Goal: Task Accomplishment & Management: Use online tool/utility

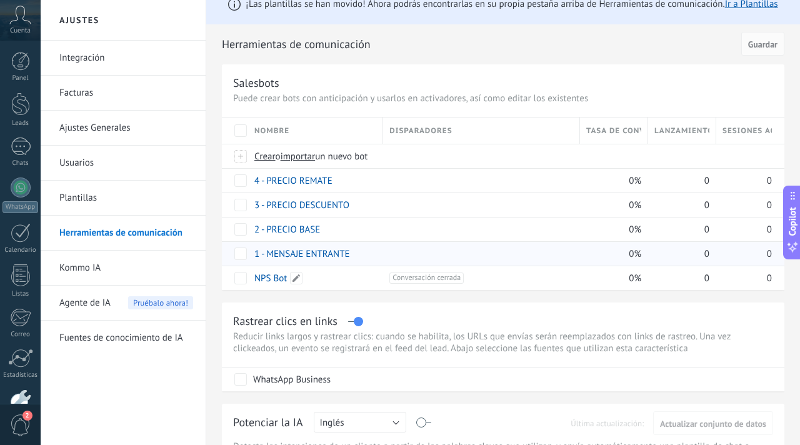
scroll to position [18, 0]
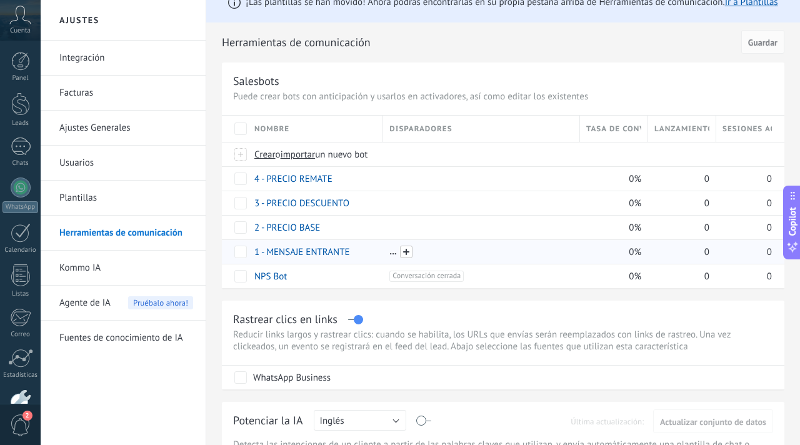
click at [402, 249] on span at bounding box center [406, 252] width 12 height 12
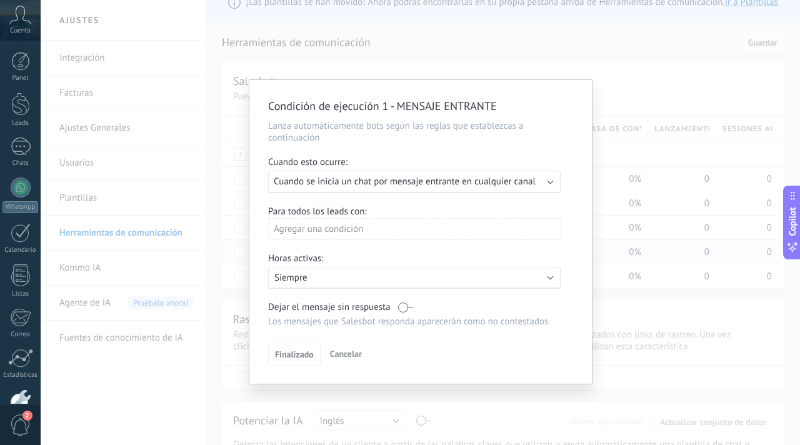
click at [364, 177] on span "Cuando se inicia un chat por mensaje entrante en cualquier canal" at bounding box center [405, 182] width 262 height 12
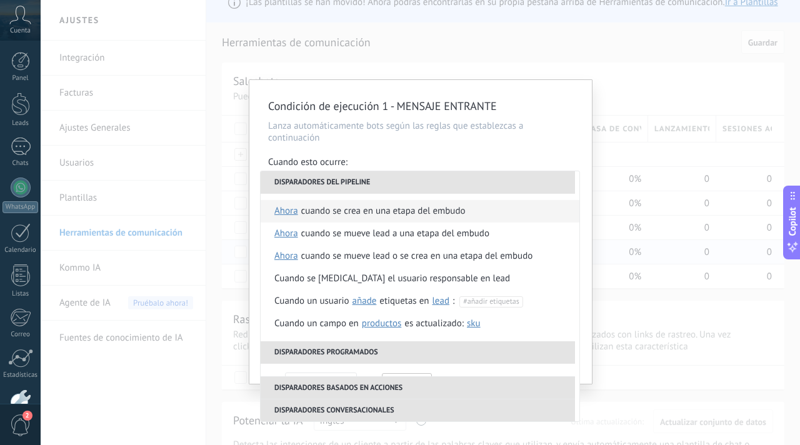
click at [366, 209] on div "Cuando se crea en una etapa del embudo" at bounding box center [383, 211] width 164 height 22
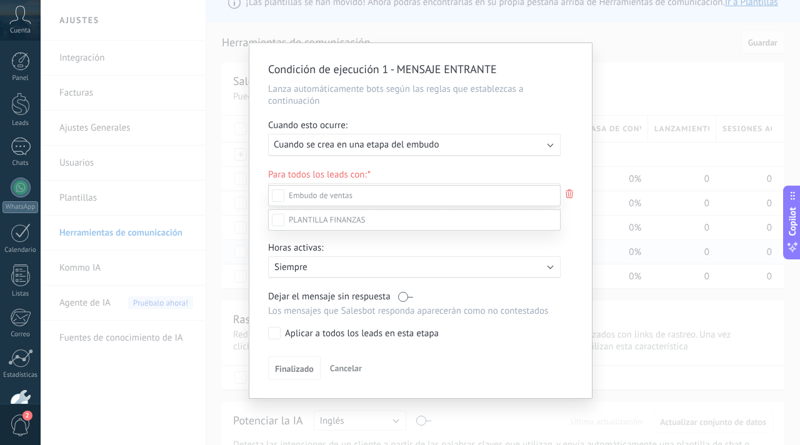
click at [330, 225] on span at bounding box center [327, 219] width 76 height 11
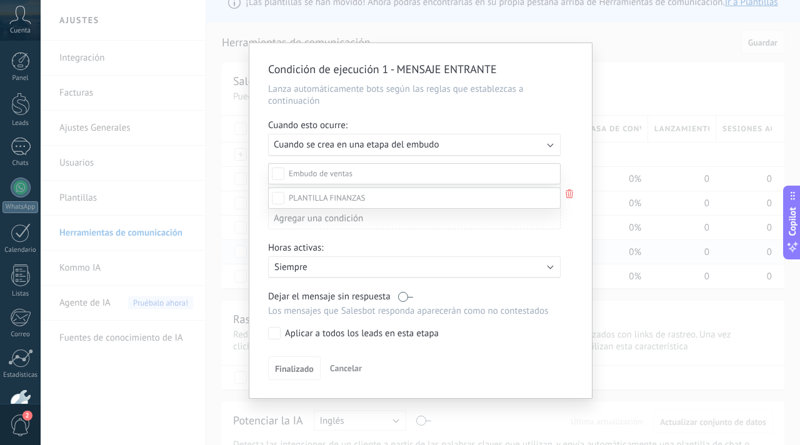
click at [310, 372] on div "Leads Entrantes Comentario o DM Obsequio o DM enviado Cualificado Propuesta env…" at bounding box center [414, 304] width 292 height 282
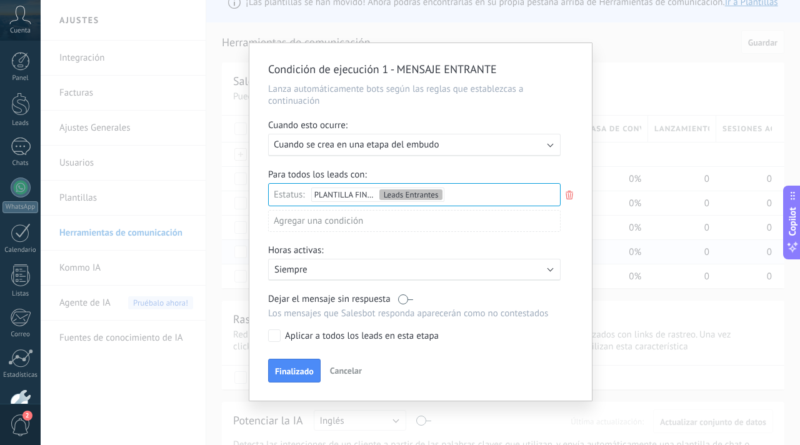
click at [321, 226] on div "Agregar una condición" at bounding box center [414, 221] width 292 height 22
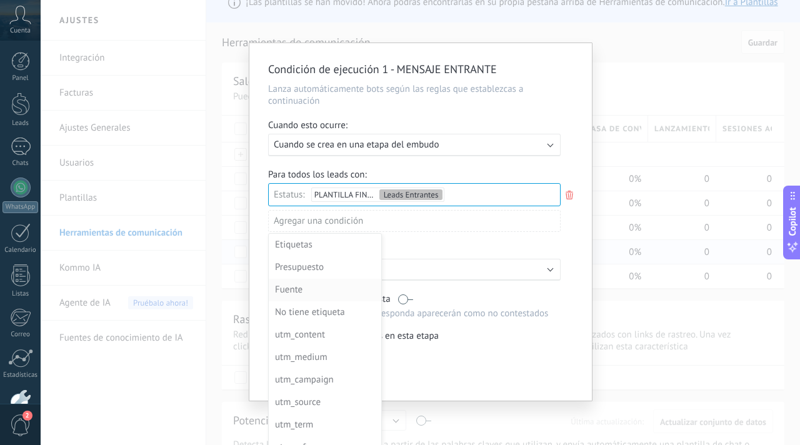
click at [307, 287] on div "Fuente" at bounding box center [323, 289] width 97 height 17
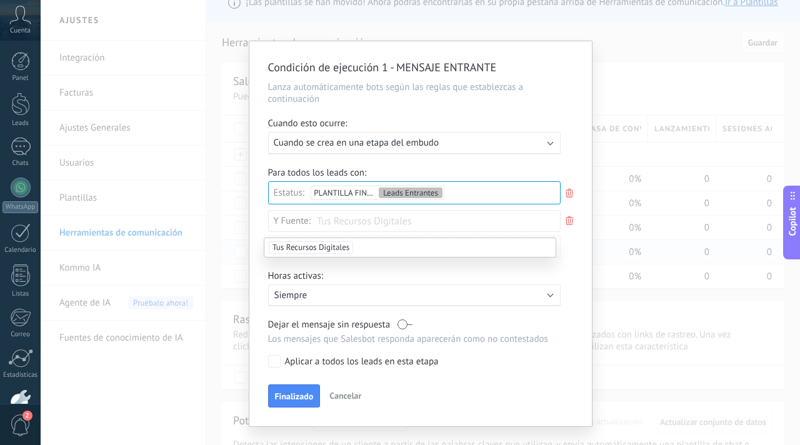
click at [317, 248] on span "Tus Recursos Digitales" at bounding box center [311, 247] width 84 height 12
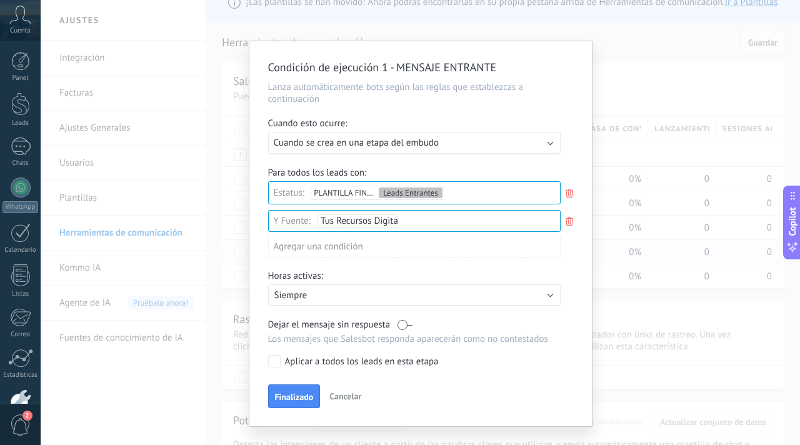
scroll to position [26, 0]
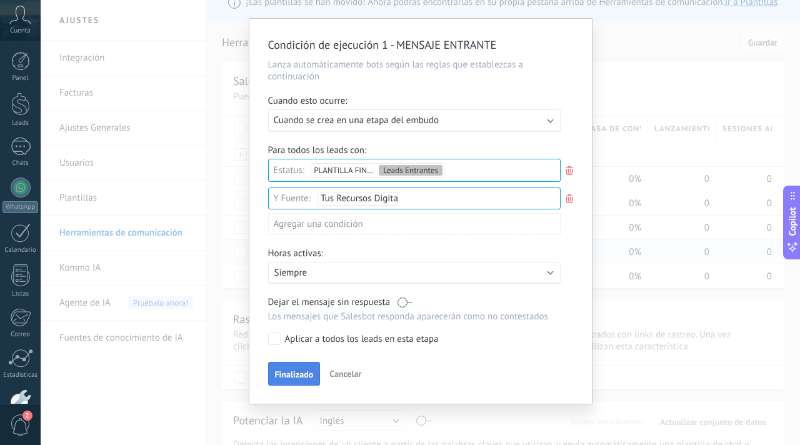
click at [286, 374] on span "Finalizado" at bounding box center [294, 374] width 39 height 9
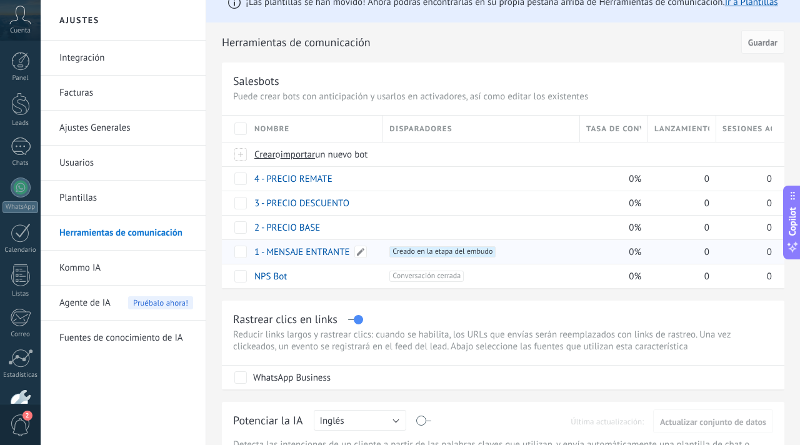
click at [282, 256] on link "1 - MENSAJE ENTRANTE" at bounding box center [302, 252] width 96 height 12
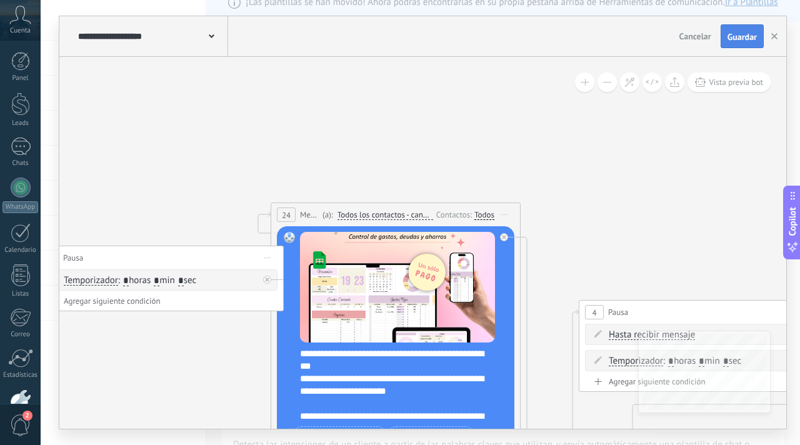
click at [753, 27] on button "Guardar" at bounding box center [741, 36] width 43 height 24
click at [776, 39] on use "button" at bounding box center [774, 36] width 6 height 6
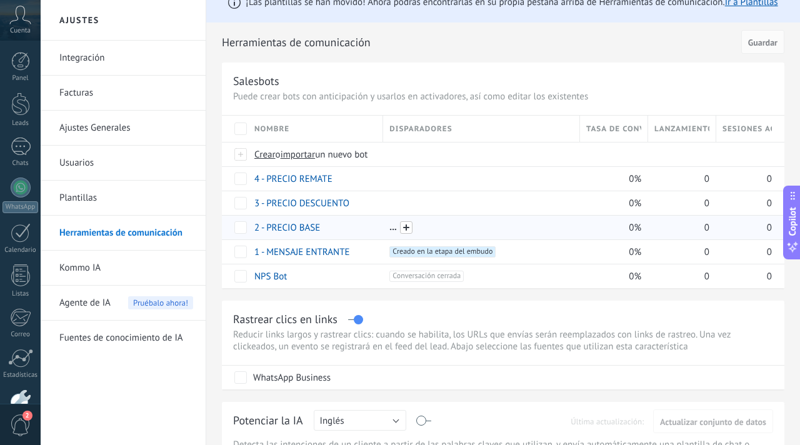
click at [409, 228] on span at bounding box center [406, 227] width 12 height 12
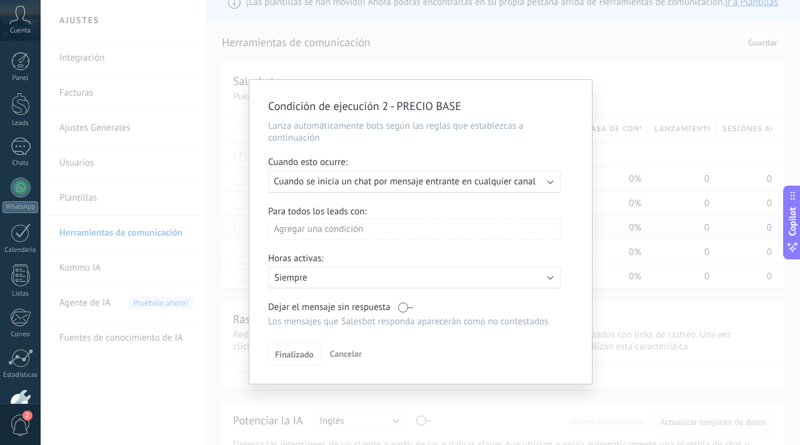
click at [352, 178] on span "Cuando se inicia un chat por mensaje entrante en cualquier canal" at bounding box center [405, 182] width 262 height 12
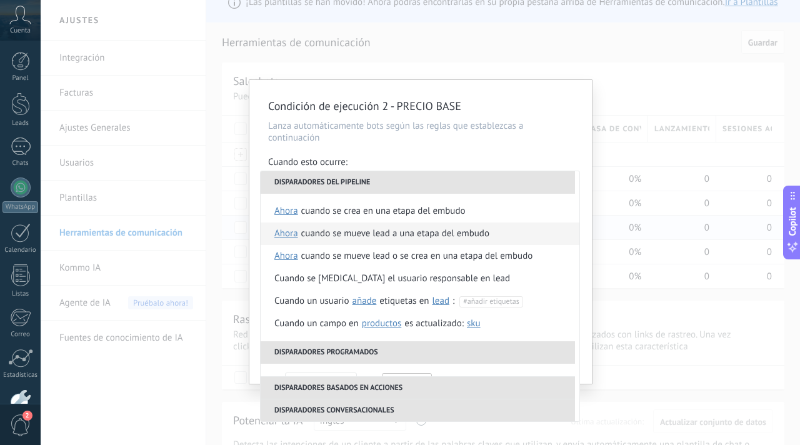
click at [359, 233] on div "Cuando se mueve lead a una etapa del embudo" at bounding box center [395, 233] width 188 height 22
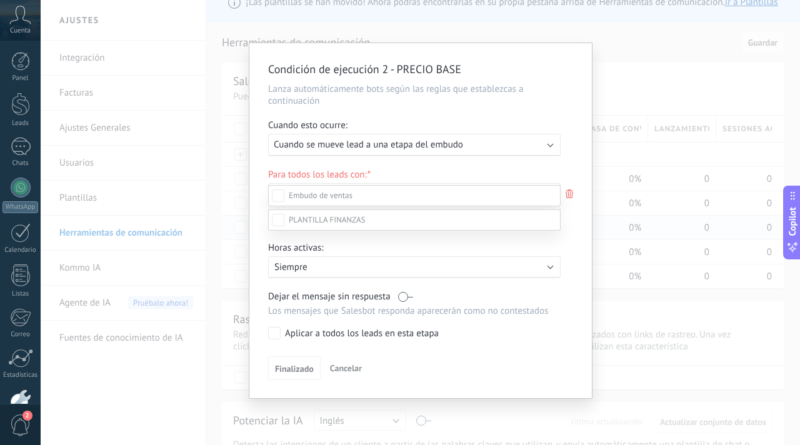
click at [322, 225] on span at bounding box center [327, 219] width 76 height 11
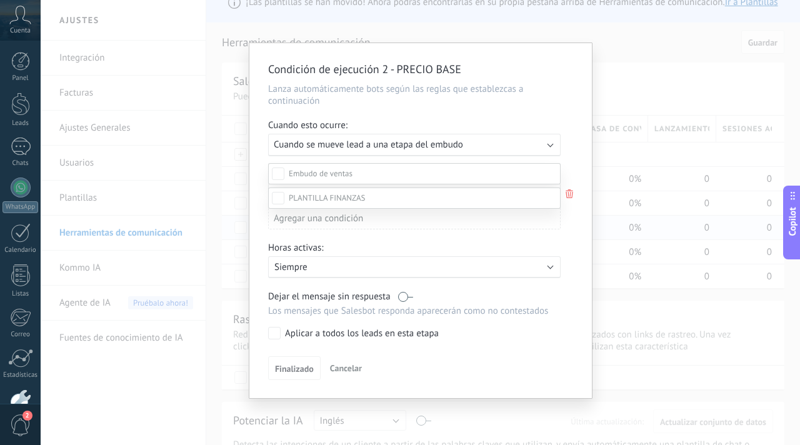
click at [0, 0] on label "PRECIO BASE $99" at bounding box center [0, 0] width 0 height 0
click at [304, 371] on div "Leads Entrantes Comentario o DM Obsequio o DM enviado Cualificado Propuesta env…" at bounding box center [414, 304] width 292 height 282
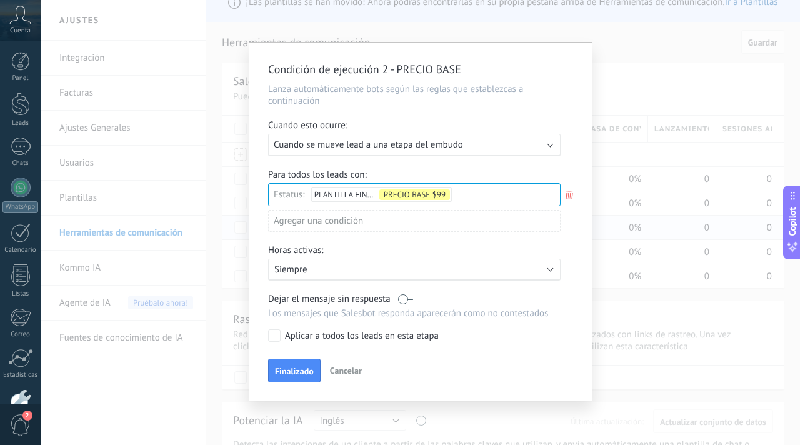
click at [306, 222] on div "Agregar una condición" at bounding box center [414, 221] width 292 height 22
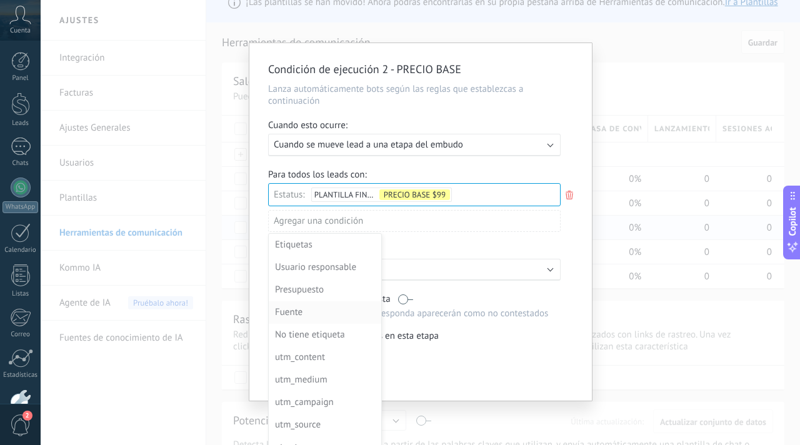
click at [304, 314] on div "Fuente" at bounding box center [323, 312] width 97 height 17
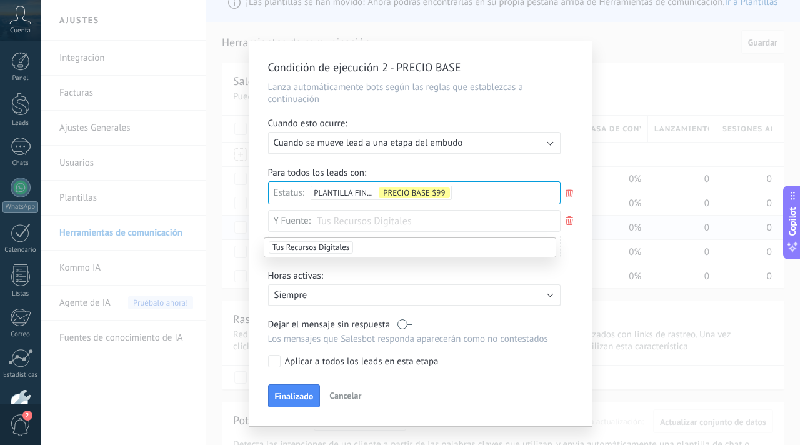
click at [300, 247] on span "Tus Recursos Digitales" at bounding box center [311, 247] width 84 height 12
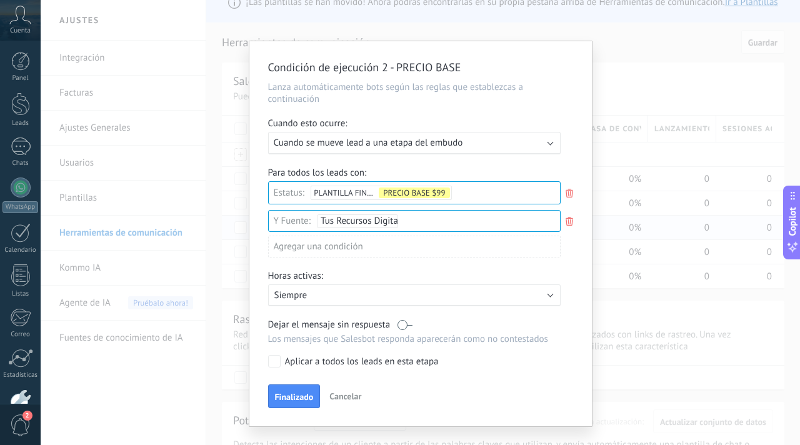
click at [291, 394] on span "Finalizado" at bounding box center [294, 396] width 39 height 9
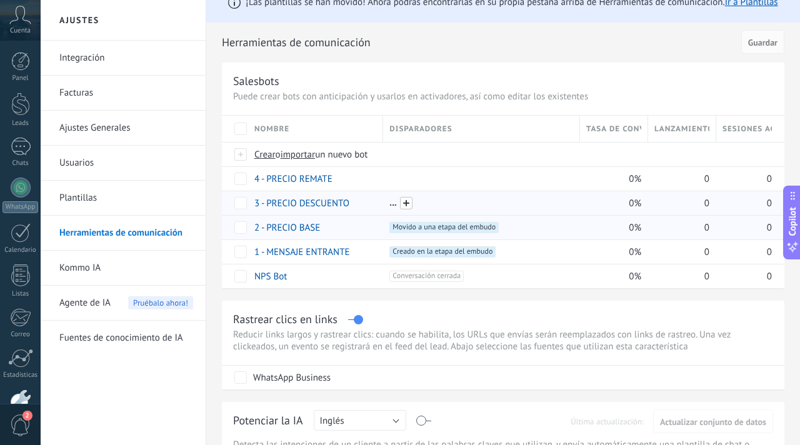
click at [406, 204] on span at bounding box center [406, 203] width 12 height 12
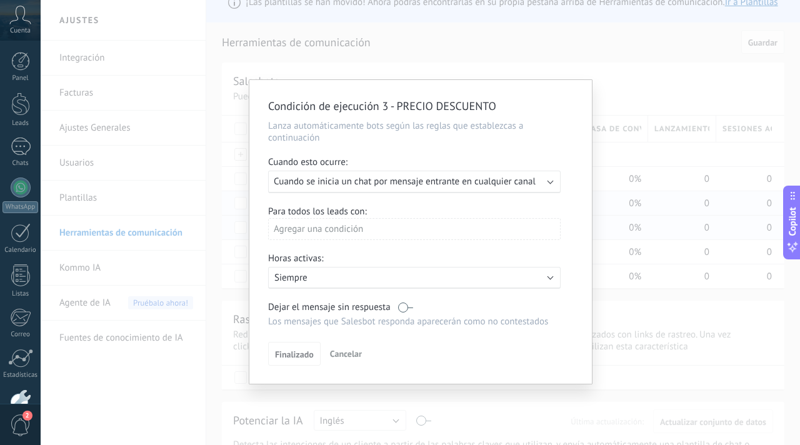
click at [307, 187] on span "Cuando se inicia un chat por mensaje entrante en cualquier canal" at bounding box center [405, 182] width 262 height 12
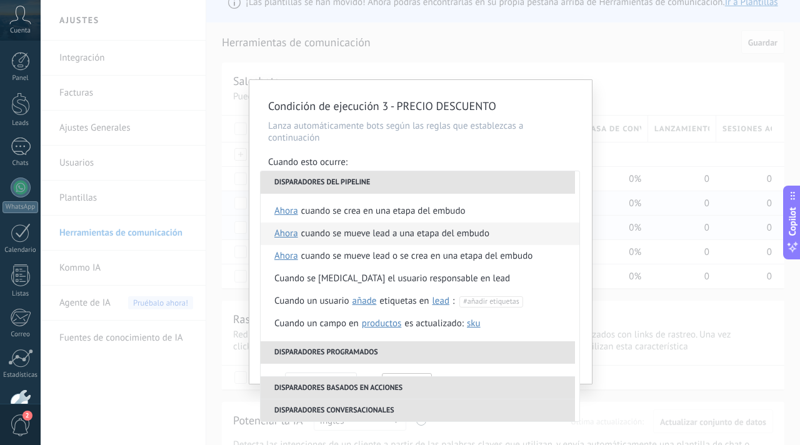
click at [301, 232] on div "Cuando se mueve lead a una etapa del embudo" at bounding box center [395, 233] width 188 height 22
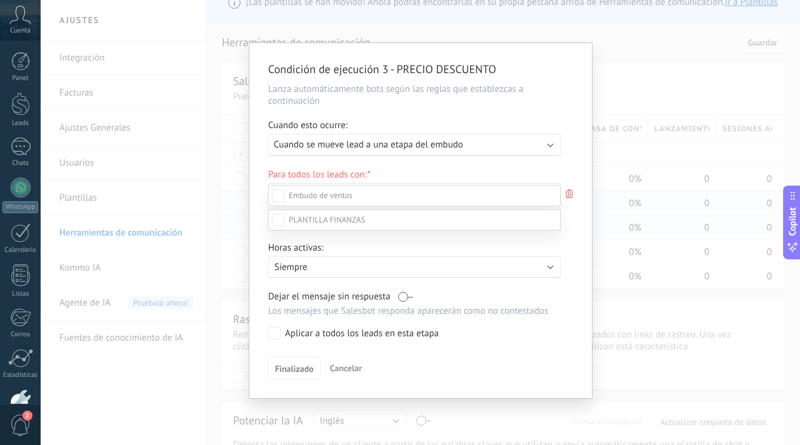
click at [304, 231] on label at bounding box center [414, 219] width 292 height 21
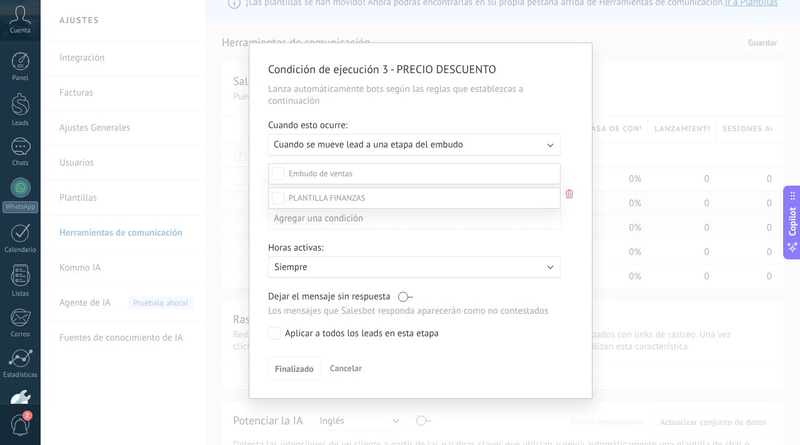
click at [287, 374] on div "Leads Entrantes Comentario o DM Obsequio o DM enviado Cualificado Propuesta env…" at bounding box center [414, 304] width 292 height 282
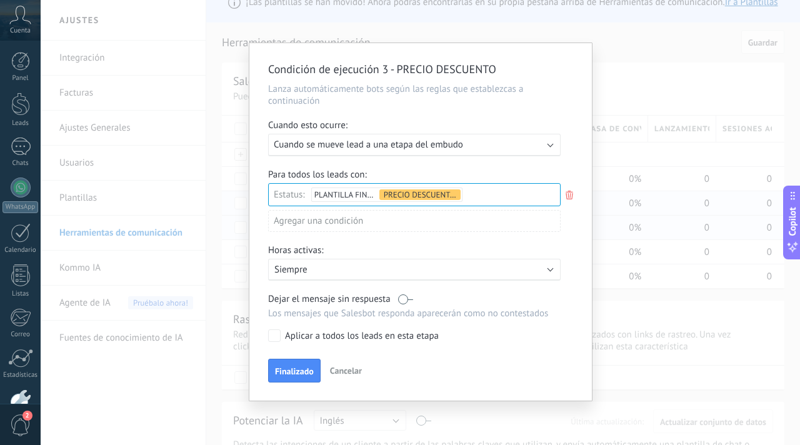
click at [301, 232] on div "Agregar una condición" at bounding box center [414, 221] width 292 height 22
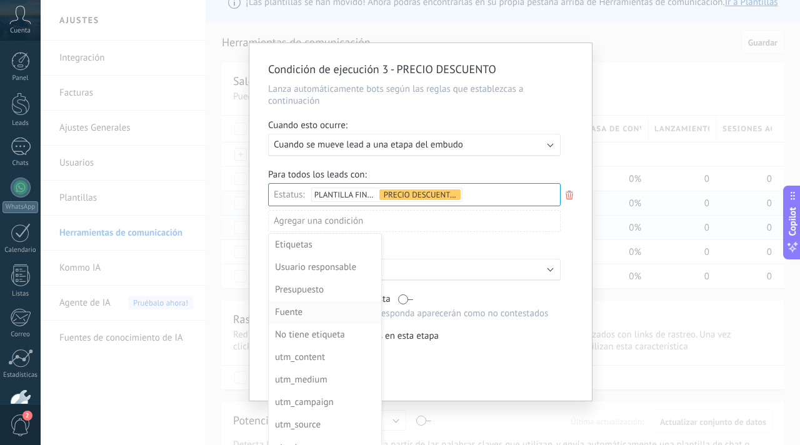
click at [286, 314] on div "Fuente" at bounding box center [323, 312] width 97 height 17
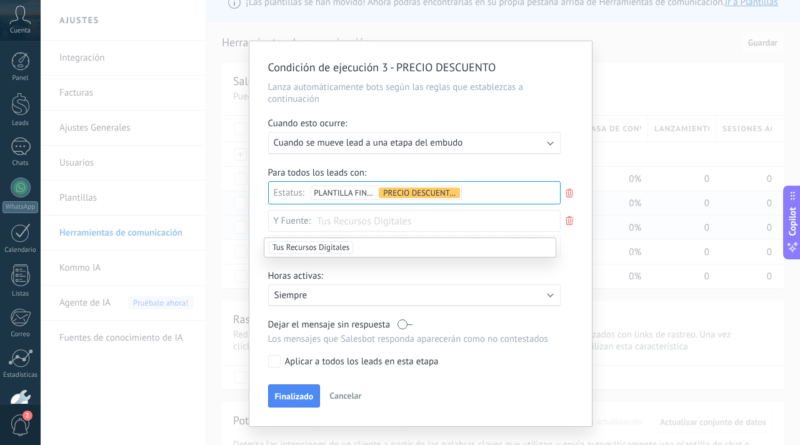
click at [297, 249] on span "Tus Recursos Digitales" at bounding box center [311, 247] width 84 height 12
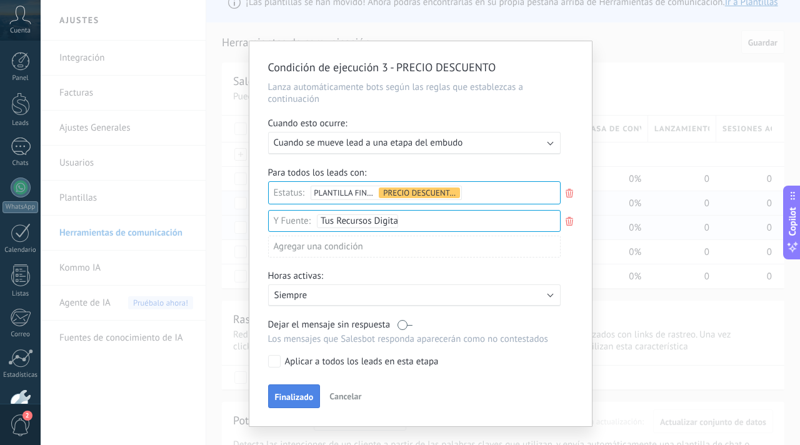
click at [289, 394] on button "Finalizado" at bounding box center [294, 396] width 52 height 24
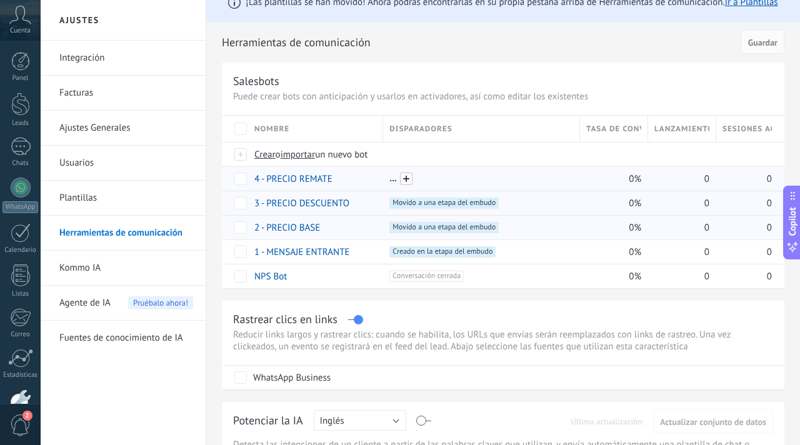
click at [409, 176] on span at bounding box center [406, 178] width 12 height 12
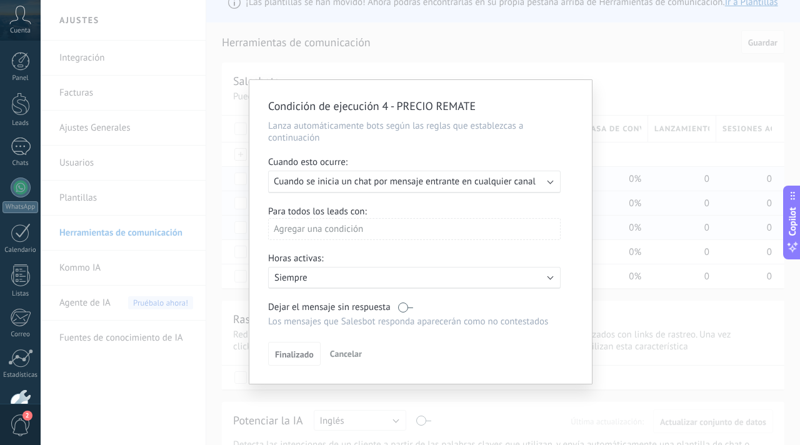
click at [319, 184] on span "Cuando se inicia un chat por mensaje entrante en cualquier canal" at bounding box center [405, 182] width 262 height 12
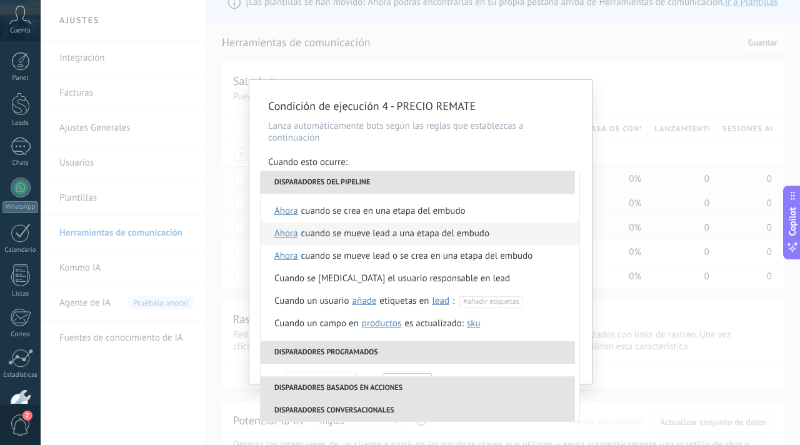
click at [314, 237] on div "Cuando se mueve lead a una etapa del embudo" at bounding box center [395, 233] width 188 height 22
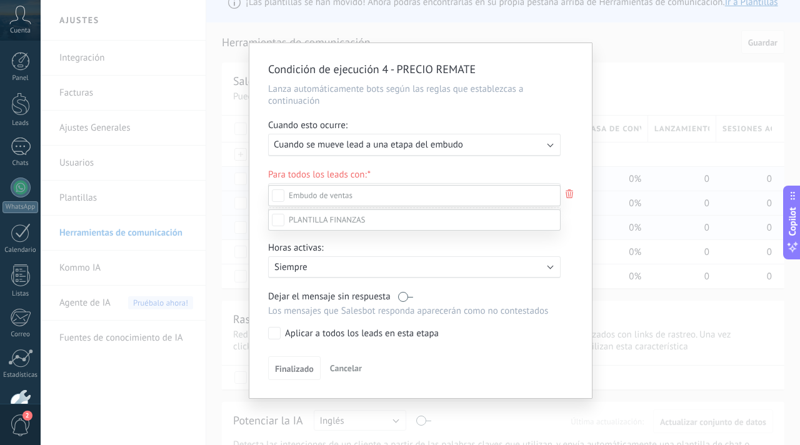
click at [306, 225] on span at bounding box center [327, 219] width 76 height 11
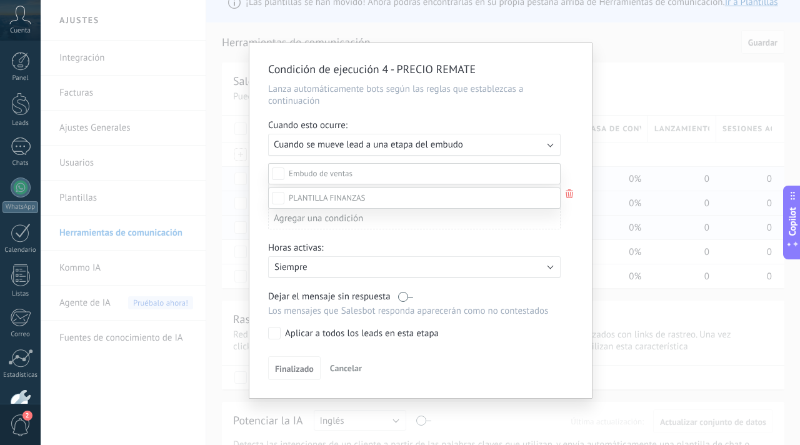
click at [0, 0] on label "PRECIO REMATE $49" at bounding box center [0, 0] width 0 height 0
click at [263, 359] on div at bounding box center [420, 200] width 759 height 445
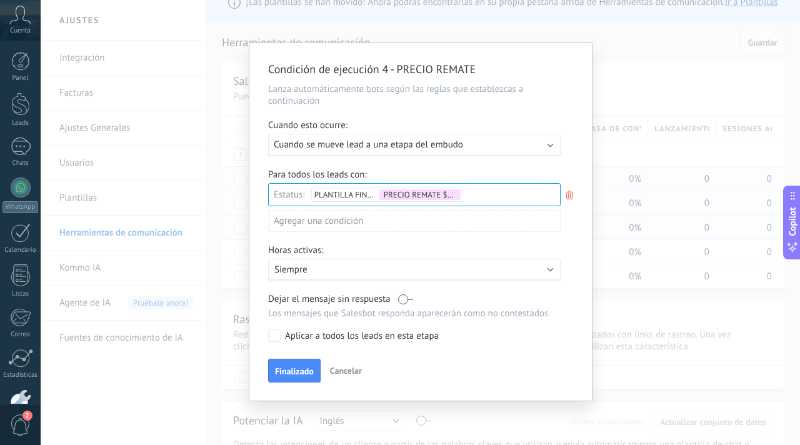
click at [302, 228] on div "Agregar una condición" at bounding box center [414, 221] width 292 height 22
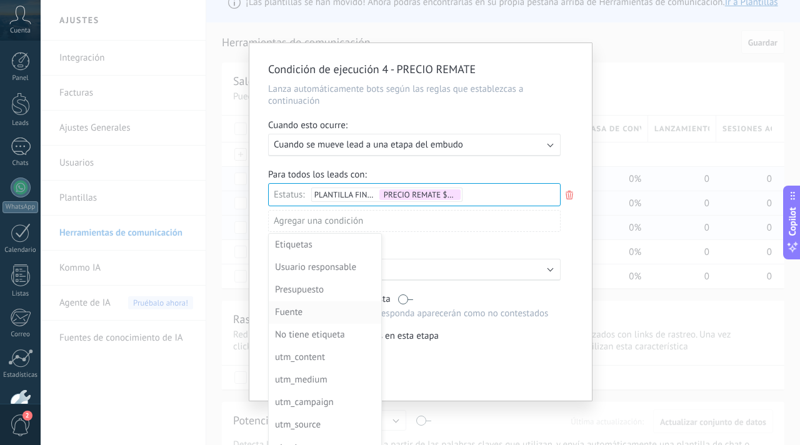
click at [298, 312] on div "Fuente" at bounding box center [323, 312] width 97 height 17
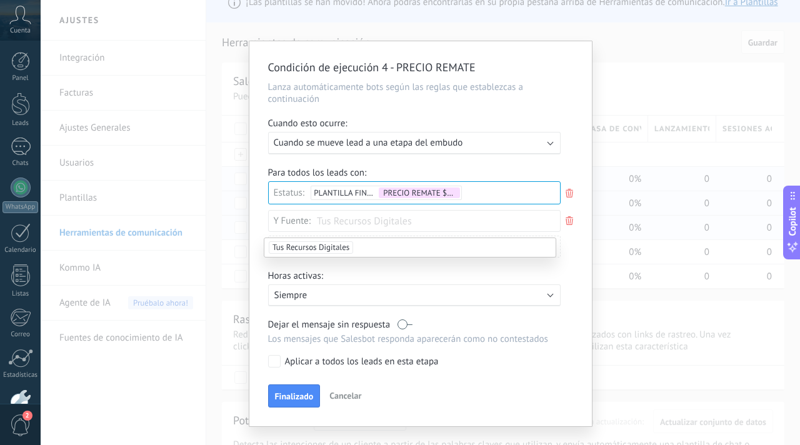
click at [301, 252] on span "Tus Recursos Digitales" at bounding box center [311, 247] width 84 height 12
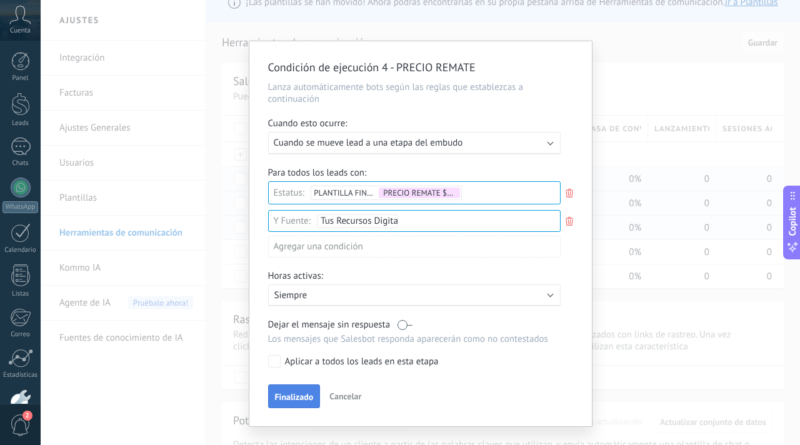
click at [289, 389] on button "Finalizado" at bounding box center [294, 396] width 52 height 24
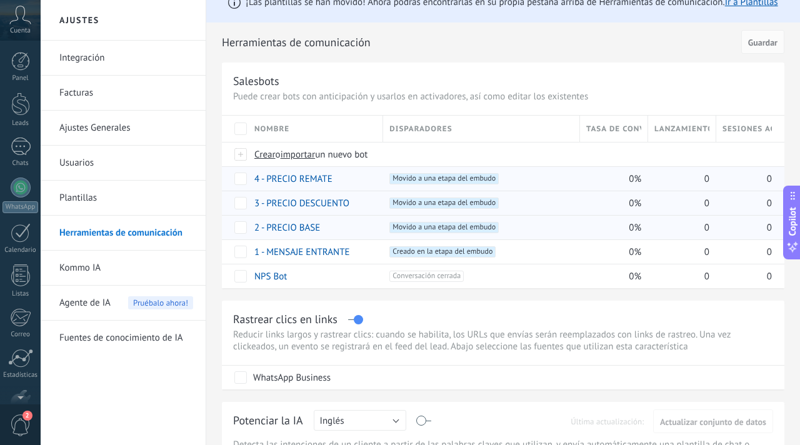
scroll to position [75, 0]
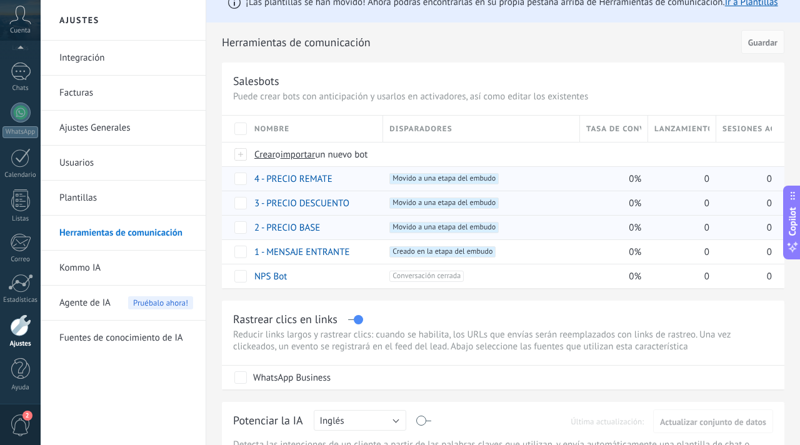
click at [20, 345] on div "Ajustes" at bounding box center [20, 344] width 36 height 8
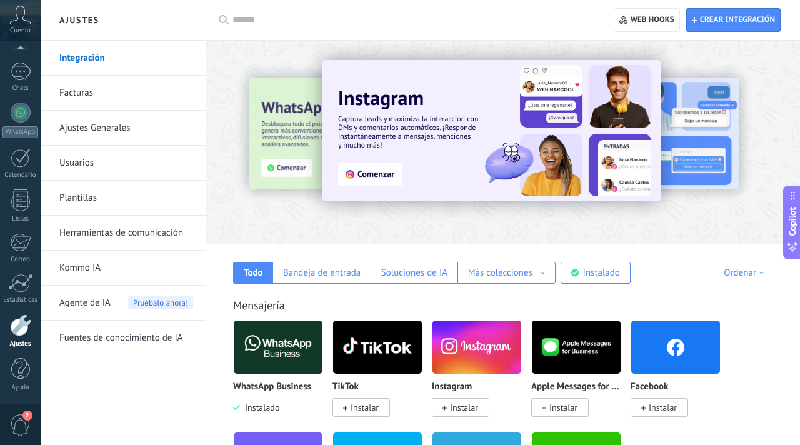
click at [272, 222] on div at bounding box center [503, 138] width 594 height 179
click at [259, 412] on span "Instalado" at bounding box center [259, 407] width 39 height 11
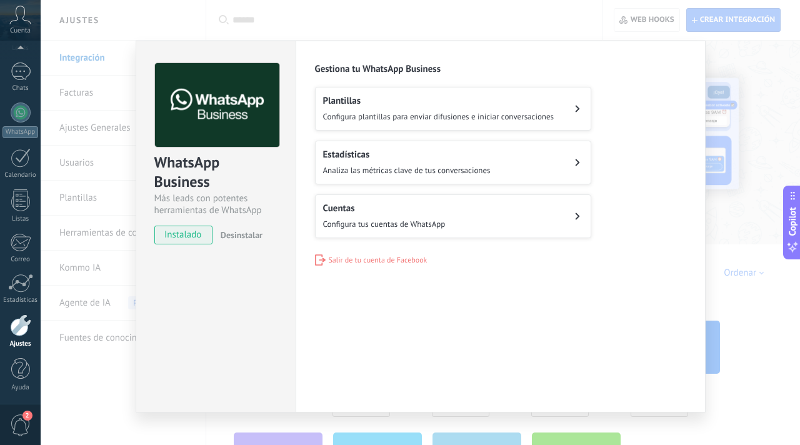
click at [404, 220] on span "Configura tus cuentas de WhatsApp" at bounding box center [384, 224] width 122 height 11
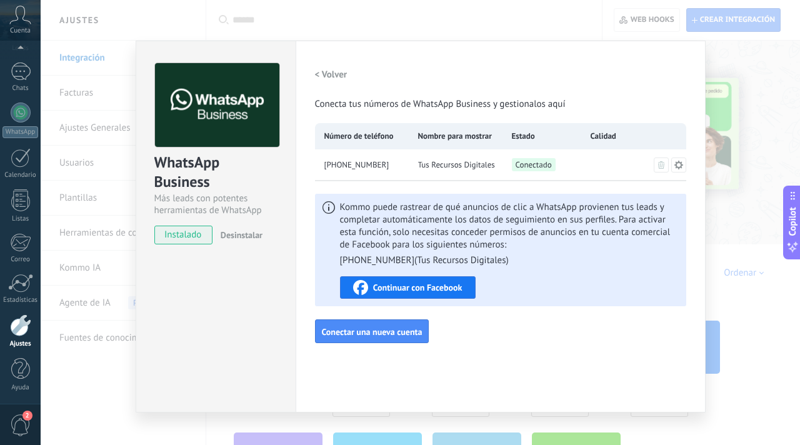
click at [678, 166] on icon at bounding box center [677, 164] width 9 height 9
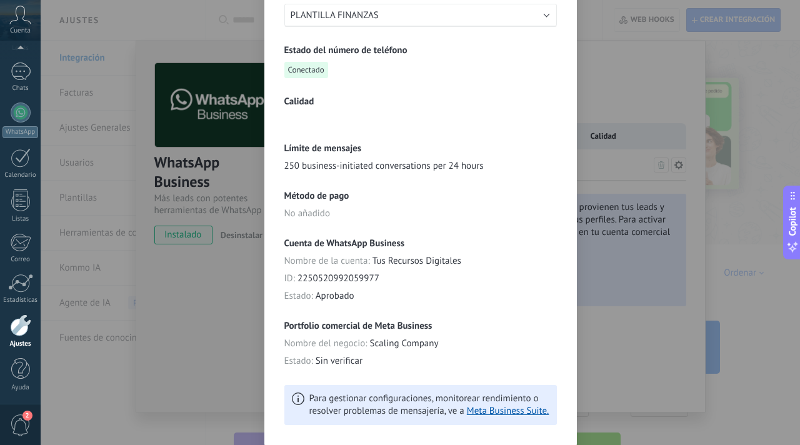
scroll to position [259, 0]
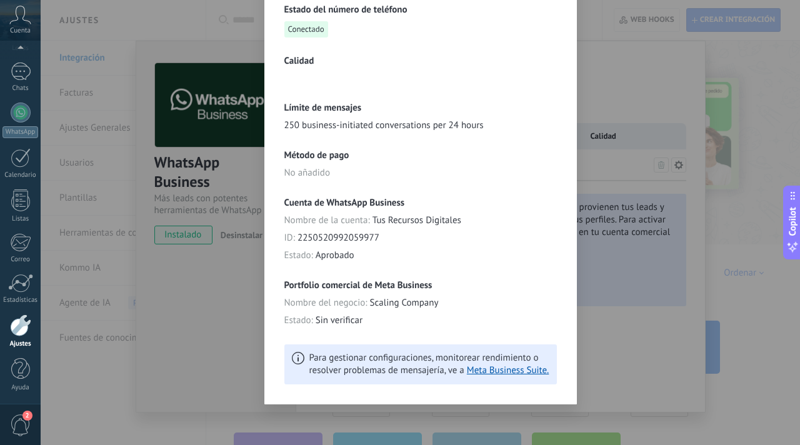
click at [622, 323] on div "**********" at bounding box center [420, 222] width 759 height 445
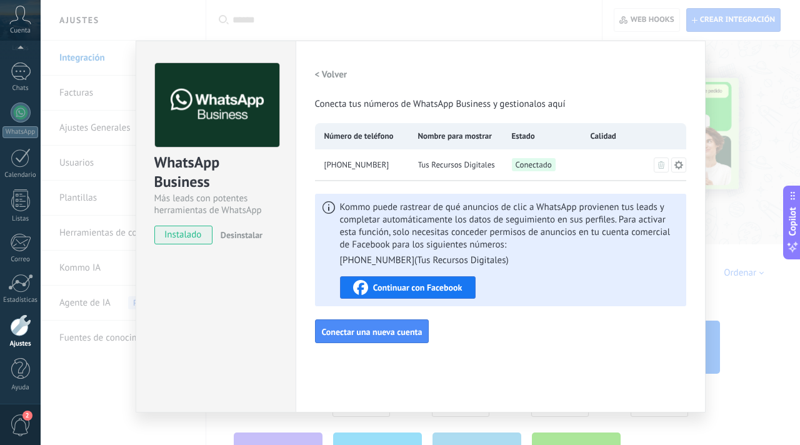
scroll to position [0, 0]
click at [724, 101] on div "WhatsApp Business Más leads con potentes herramientas de WhatsApp instalado Des…" at bounding box center [420, 222] width 759 height 445
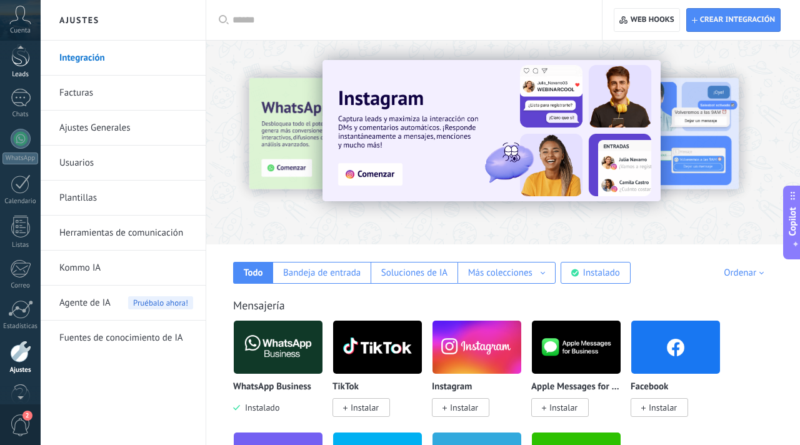
scroll to position [41, 0]
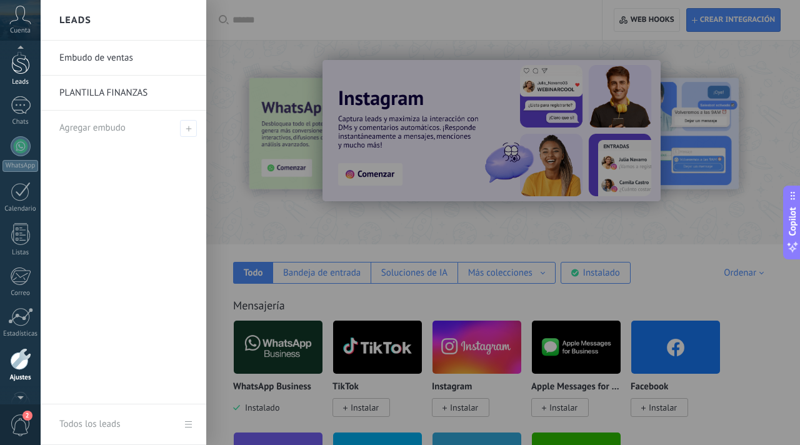
click at [23, 79] on div "Leads" at bounding box center [20, 82] width 36 height 8
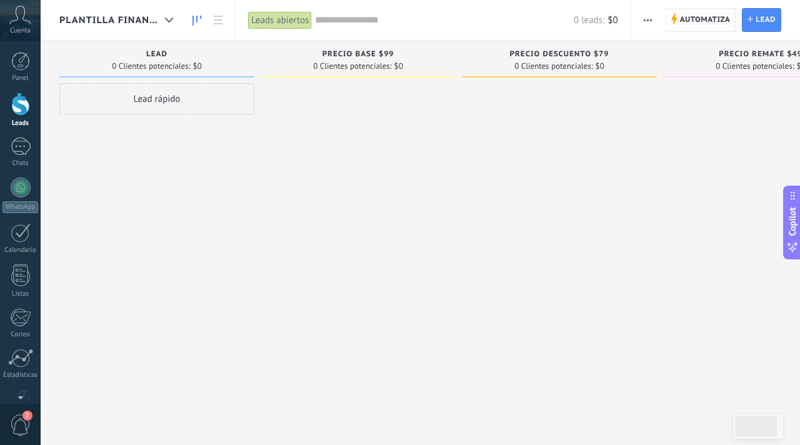
click at [674, 24] on span "Automatiza Automatiza" at bounding box center [700, 20] width 71 height 24
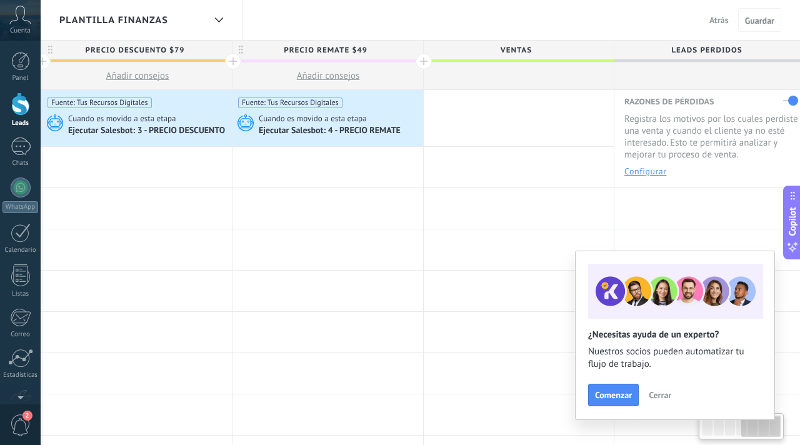
scroll to position [0, 777]
